Goal: Use online tool/utility: Utilize a website feature to perform a specific function

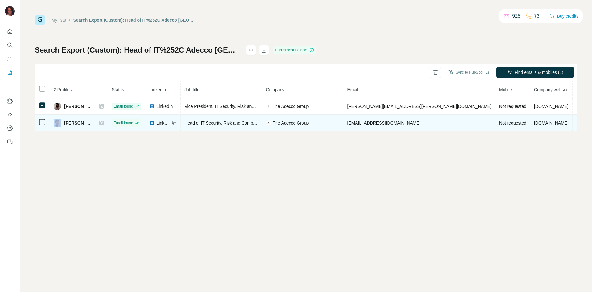
click at [43, 119] on div at bounding box center [42, 121] width 7 height 7
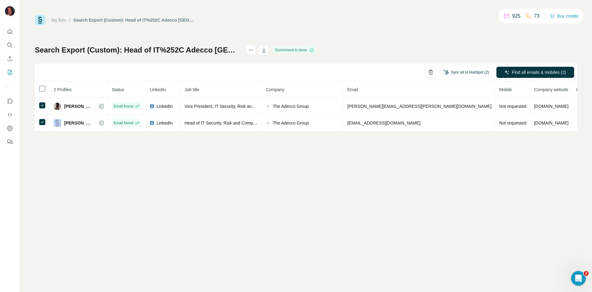
click at [458, 70] on button "Sync all to HubSpot (2)" at bounding box center [467, 72] width 54 height 9
click at [447, 118] on button "Sync all to HubSpot" at bounding box center [457, 119] width 69 height 12
click at [468, 76] on button "Sync all to HubSpot (2)" at bounding box center [467, 72] width 54 height 9
click at [441, 121] on button "Sync all to HubSpot" at bounding box center [457, 119] width 69 height 12
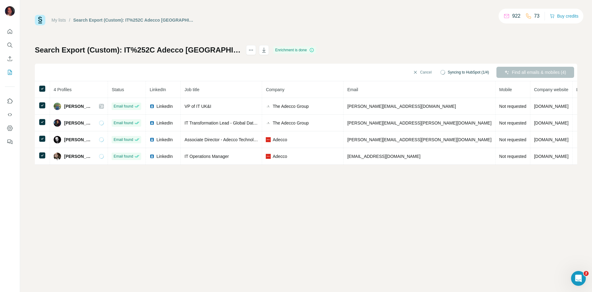
click at [477, 73] on span "Syncing to HubSpot (1/4)" at bounding box center [468, 72] width 41 height 6
click at [477, 73] on button "Sync all to HubSpot (4)" at bounding box center [467, 72] width 54 height 9
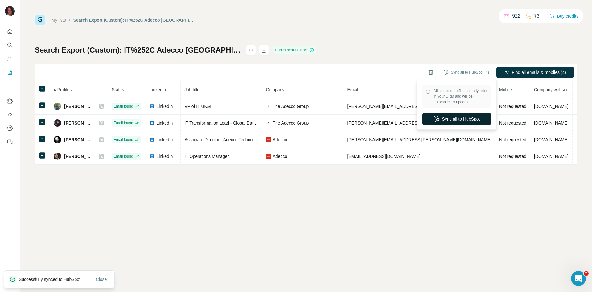
click at [458, 121] on button "Sync all to HubSpot" at bounding box center [457, 119] width 69 height 12
